Goal: Use online tool/utility

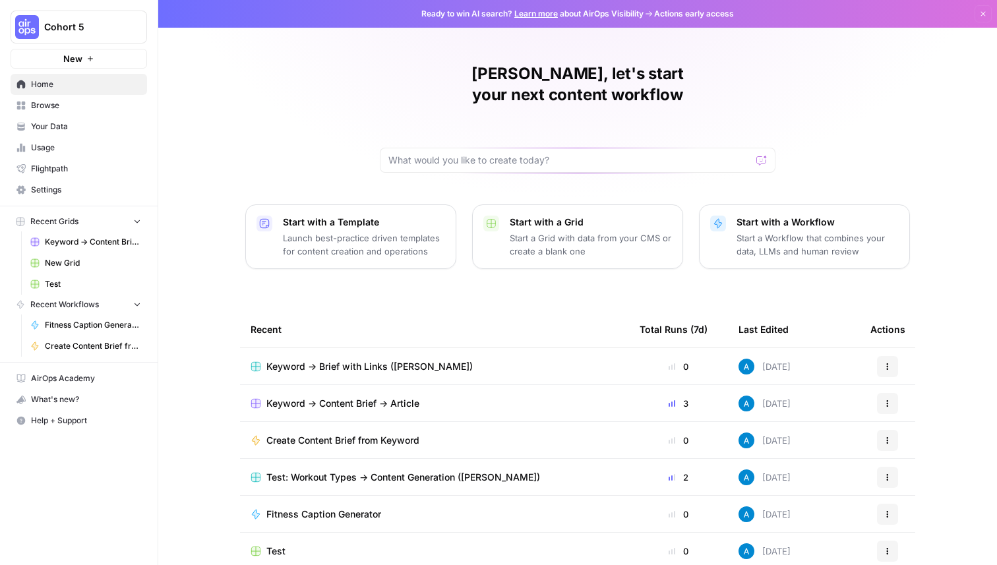
click at [88, 24] on span "Cohort 5" at bounding box center [84, 26] width 80 height 13
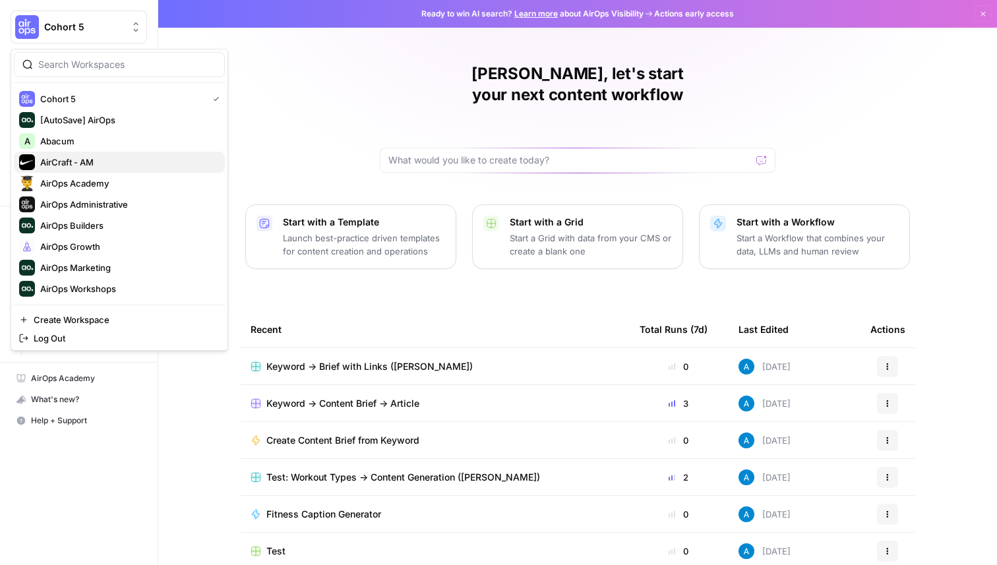
click at [98, 162] on span "AirCraft - AM" at bounding box center [127, 162] width 174 height 13
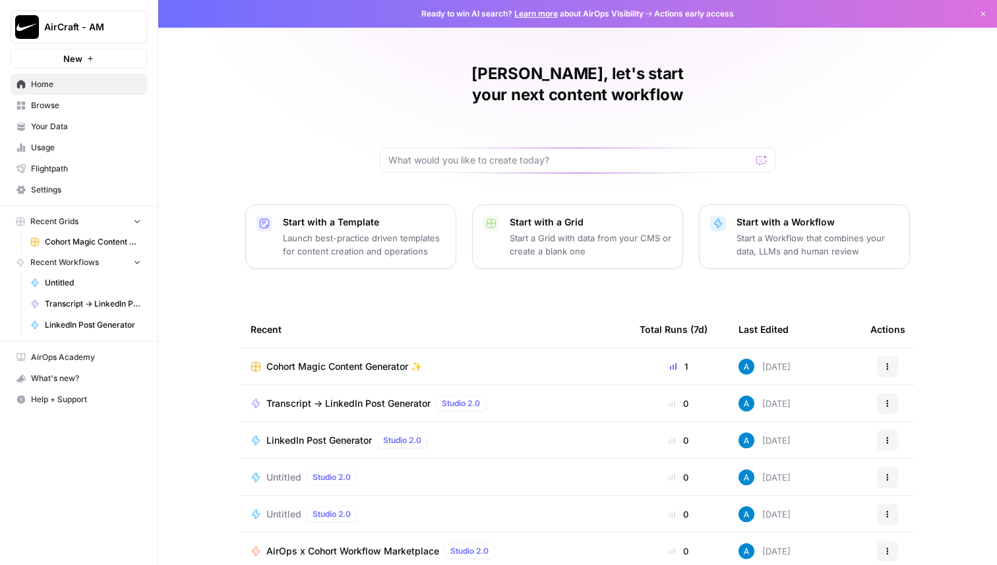
click at [340, 360] on span "Cohort Magic Content Generator ✨" at bounding box center [344, 366] width 156 height 13
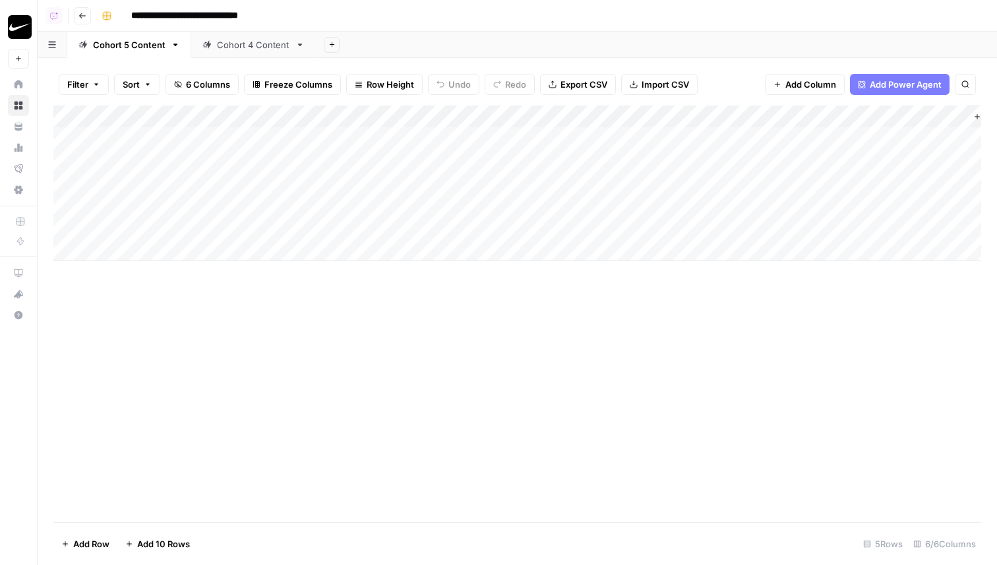
click at [517, 204] on div "Add Column" at bounding box center [516, 183] width 927 height 156
type textarea "**********"
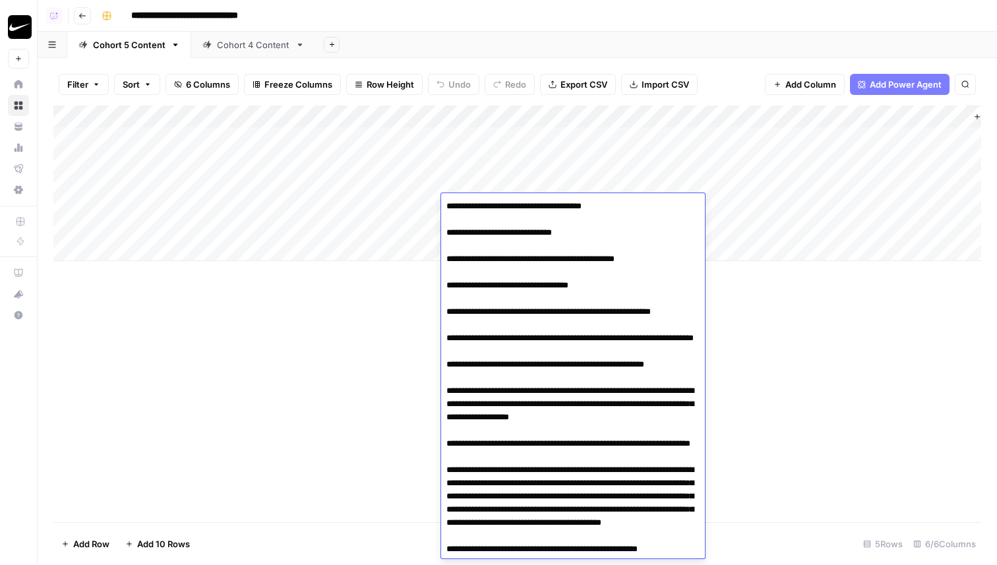
scroll to position [18449, 0]
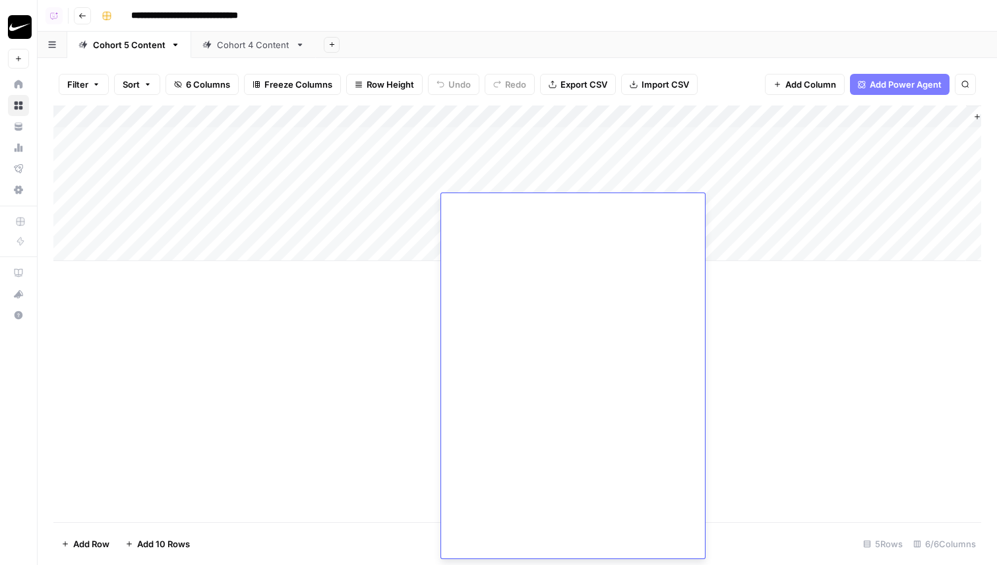
click at [355, 399] on div "Add Column" at bounding box center [516, 313] width 927 height 417
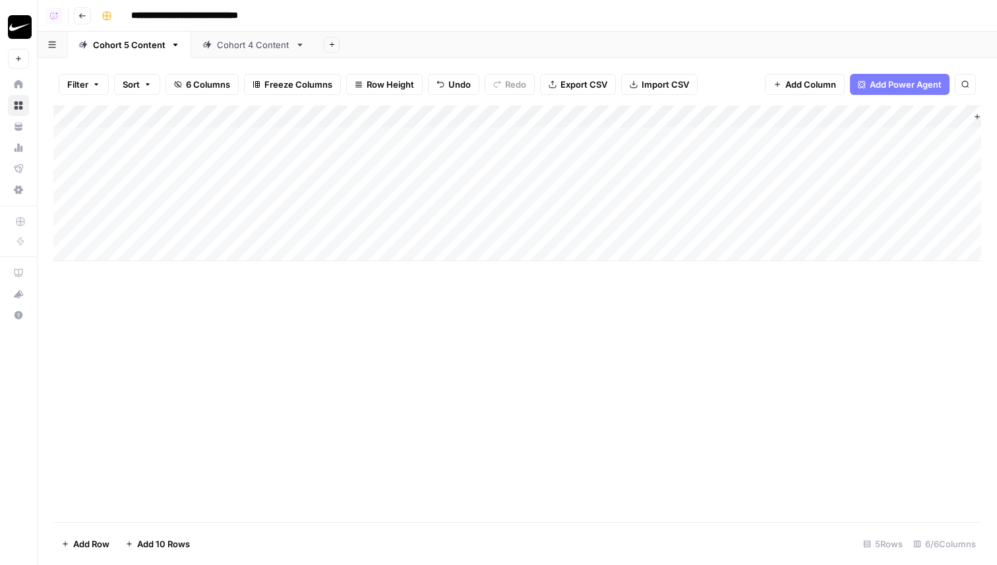
click at [417, 199] on div "Add Column" at bounding box center [516, 183] width 927 height 156
click at [417, 205] on div "Add Column" at bounding box center [516, 183] width 927 height 156
type textarea "**********"
click at [374, 279] on div "Add Column" at bounding box center [516, 313] width 927 height 417
click at [297, 206] on div "Add Column" at bounding box center [516, 183] width 927 height 156
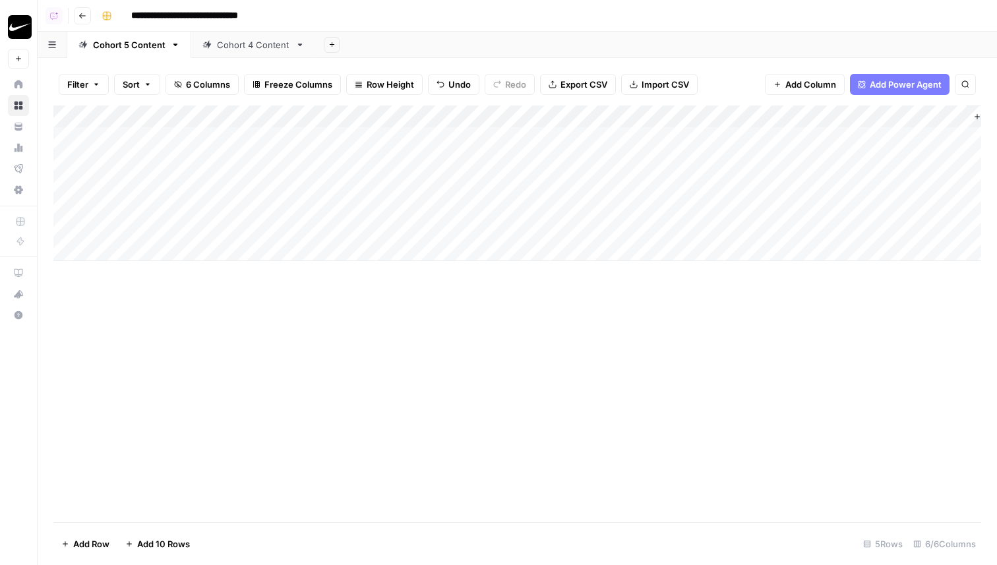
click at [297, 206] on div "Add Column" at bounding box center [516, 183] width 927 height 156
click at [290, 281] on button "Week 2" at bounding box center [285, 280] width 41 height 16
click at [294, 333] on div "Add Column" at bounding box center [516, 313] width 927 height 417
click at [308, 181] on div "Add Column" at bounding box center [516, 183] width 927 height 156
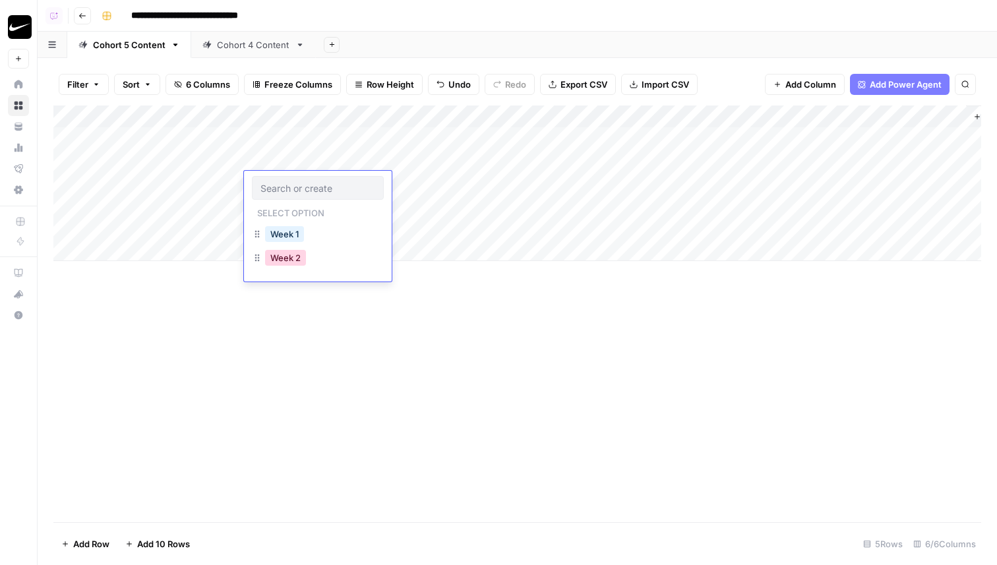
click at [293, 256] on button "Week 2" at bounding box center [285, 258] width 41 height 16
click at [294, 336] on div "Add Column" at bounding box center [516, 313] width 927 height 417
